Goal: Task Accomplishment & Management: Manage account settings

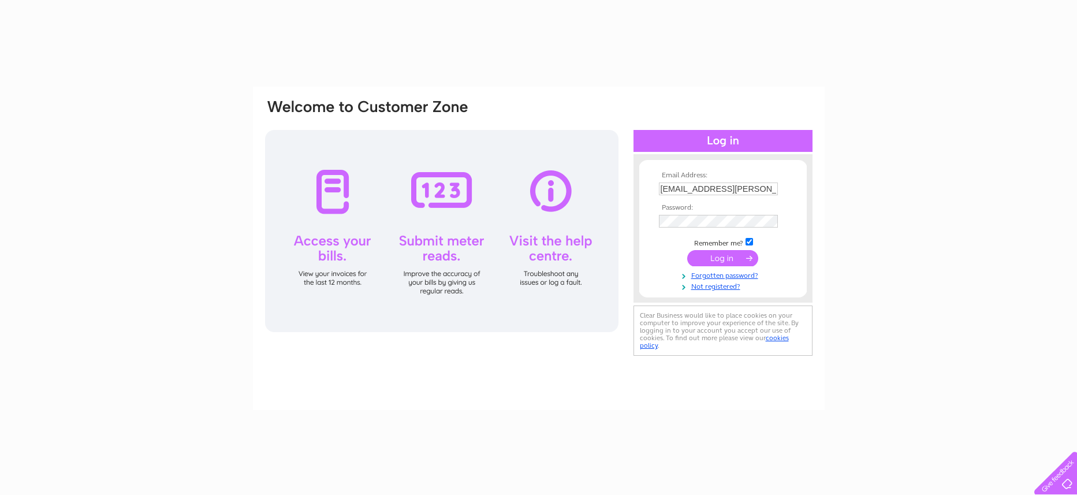
drag, startPoint x: 0, startPoint y: 0, endPoint x: 718, endPoint y: 259, distance: 763.3
click at [718, 259] on input "submit" at bounding box center [722, 258] width 71 height 16
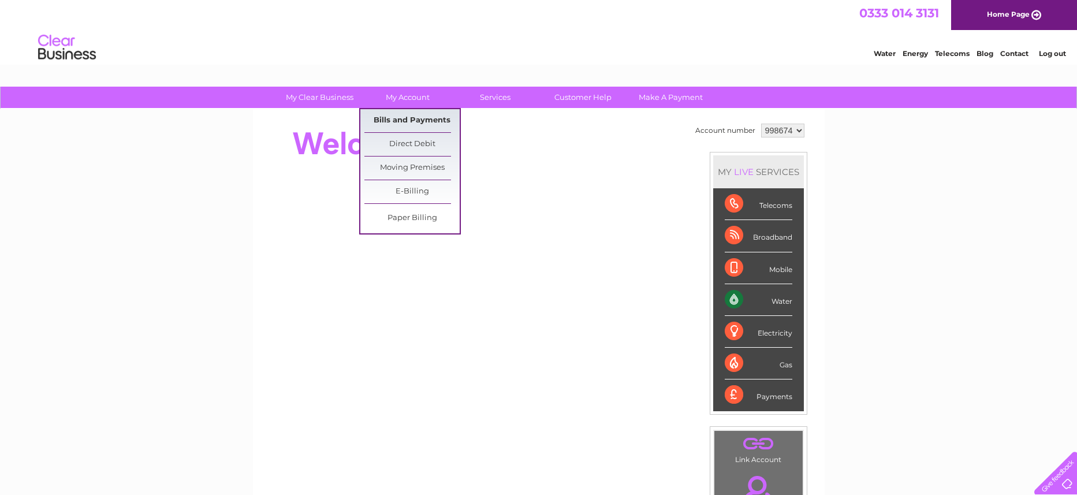
click at [407, 118] on link "Bills and Payments" at bounding box center [412, 120] width 95 height 23
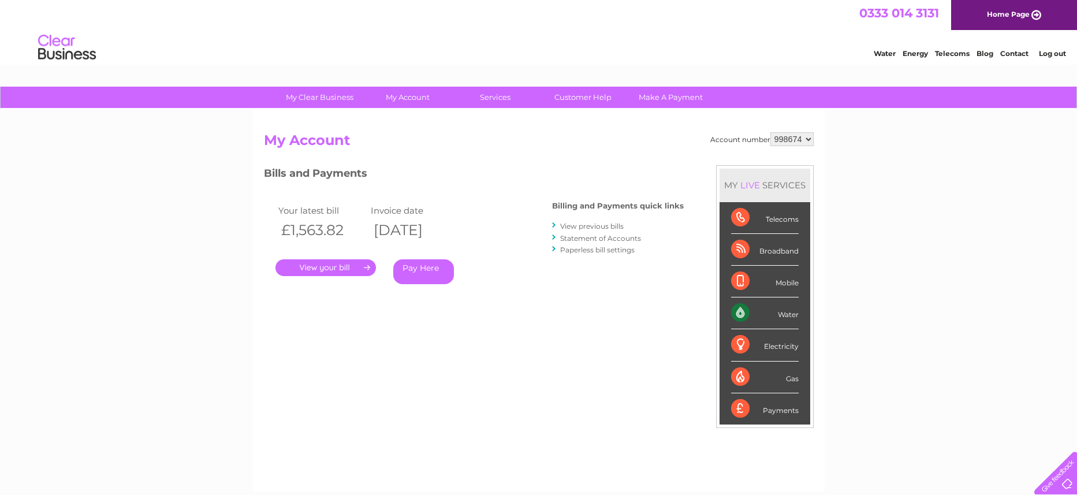
click at [342, 274] on link "." at bounding box center [326, 267] width 101 height 17
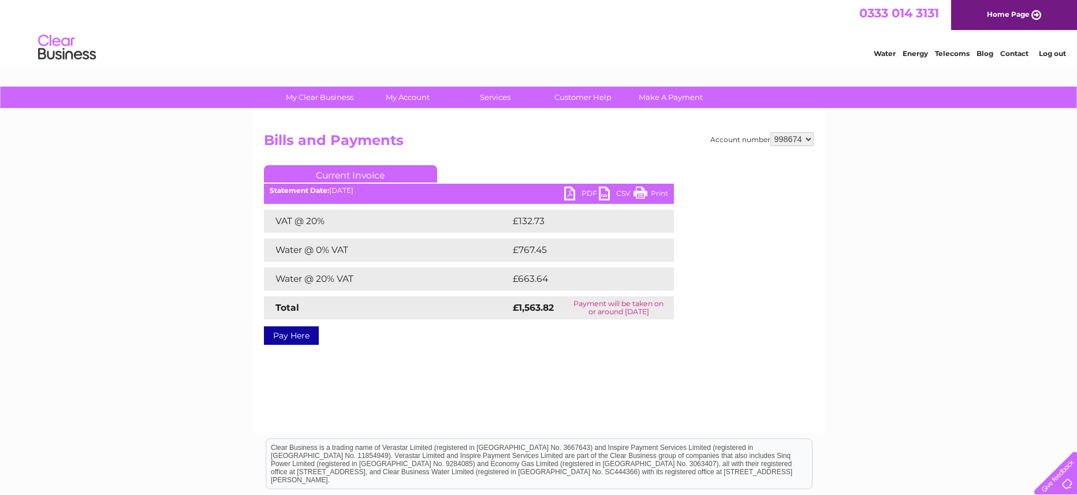
click at [575, 192] on link "PDF" at bounding box center [581, 195] width 35 height 17
click at [650, 195] on link "Print" at bounding box center [651, 195] width 35 height 17
click at [586, 194] on link "PDF" at bounding box center [581, 195] width 35 height 17
